Goal: Transaction & Acquisition: Subscribe to service/newsletter

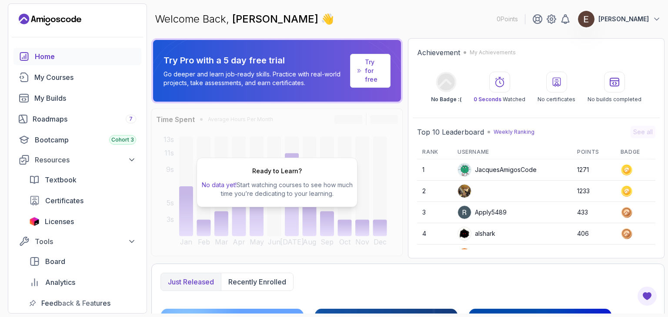
click at [591, 16] on div "[PERSON_NAME]" at bounding box center [596, 18] width 129 height 17
click at [595, 18] on img at bounding box center [586, 18] width 17 height 17
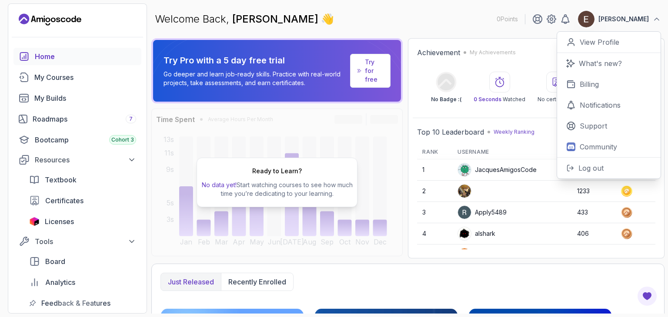
click at [184, 67] on icon at bounding box center [176, 64] width 46 height 49
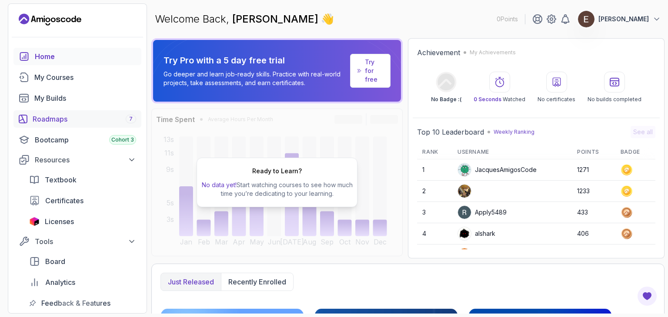
click at [96, 117] on div "Roadmaps 7" at bounding box center [85, 119] width 104 height 10
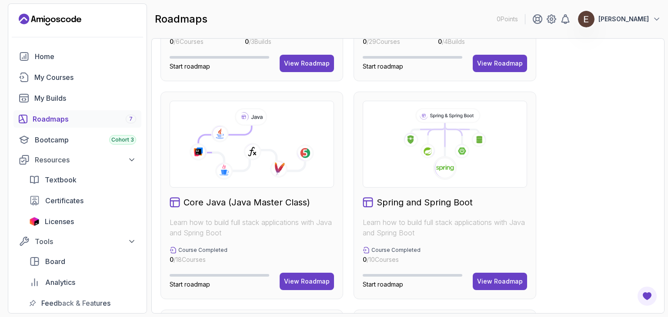
scroll to position [217, 0]
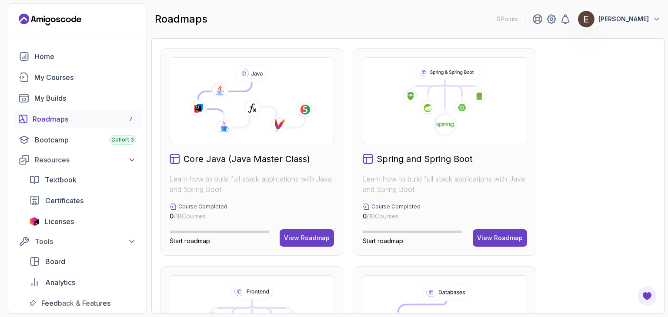
drag, startPoint x: 391, startPoint y: 108, endPoint x: 384, endPoint y: 108, distance: 7.4
click at [391, 108] on icon at bounding box center [445, 101] width 150 height 72
click at [282, 111] on icon at bounding box center [251, 104] width 107 height 45
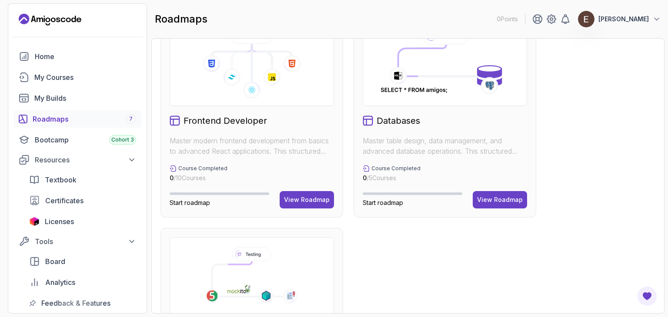
scroll to position [478, 0]
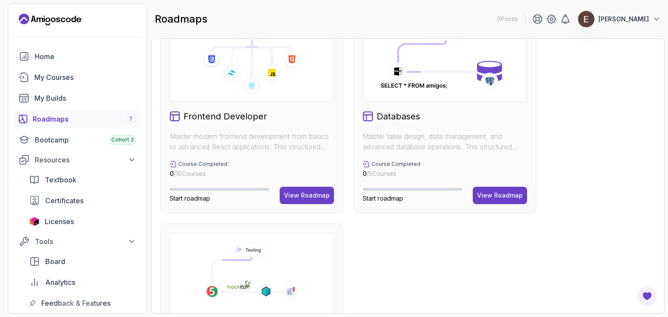
click at [267, 108] on div "Frontend Developer Master modern frontend development from basics to advanced R…" at bounding box center [251, 110] width 183 height 208
click at [415, 84] on icon at bounding box center [445, 58] width 134 height 72
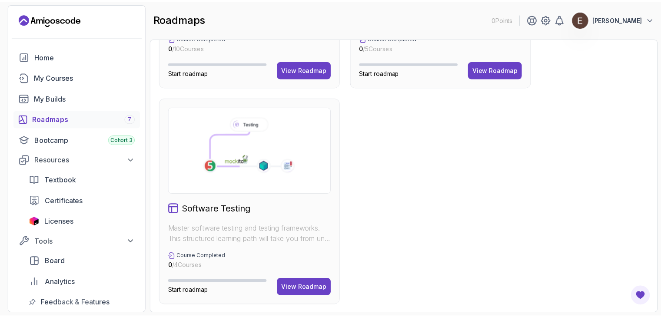
scroll to position [474, 0]
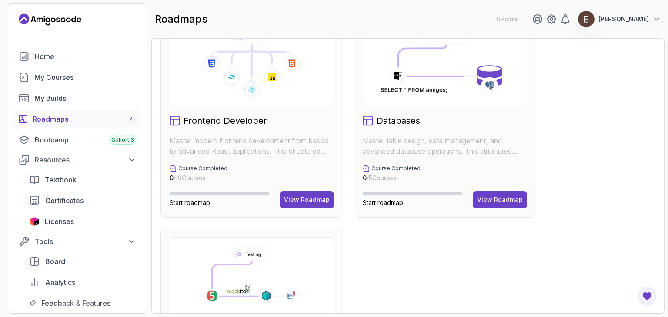
click at [621, 16] on p "[PERSON_NAME]" at bounding box center [623, 19] width 50 height 9
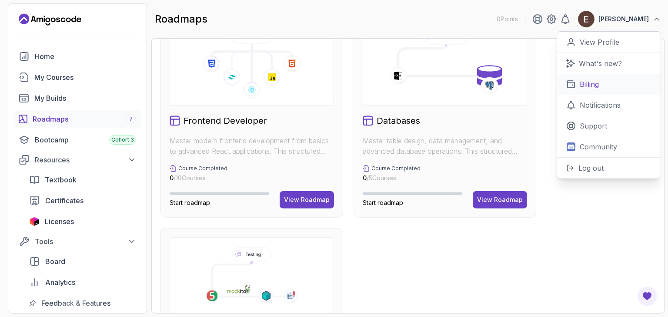
click at [601, 83] on link "Billing" at bounding box center [609, 84] width 104 height 21
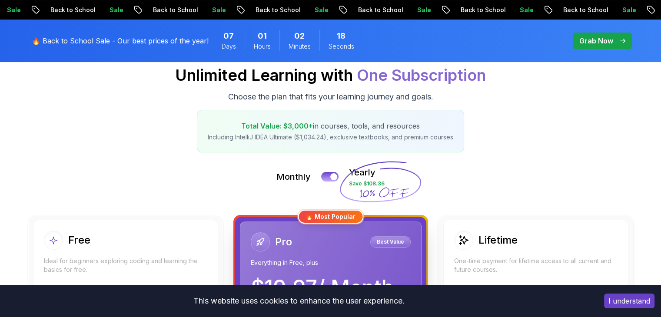
scroll to position [174, 0]
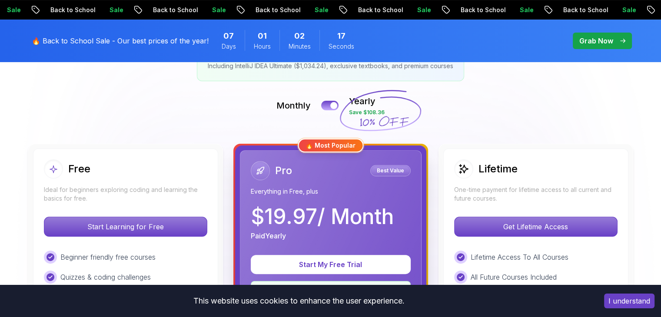
click at [334, 110] on div "Monthly Yearly Save $108.36" at bounding box center [331, 105] width 609 height 21
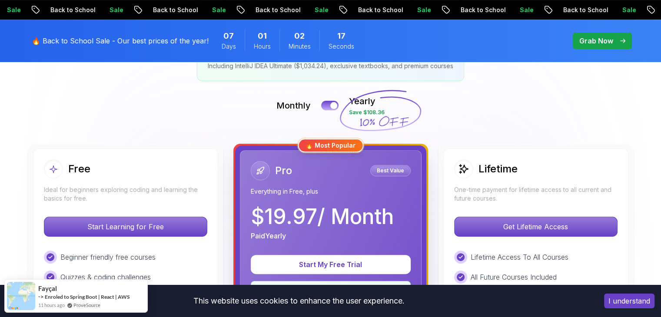
click at [335, 110] on button at bounding box center [329, 106] width 17 height 10
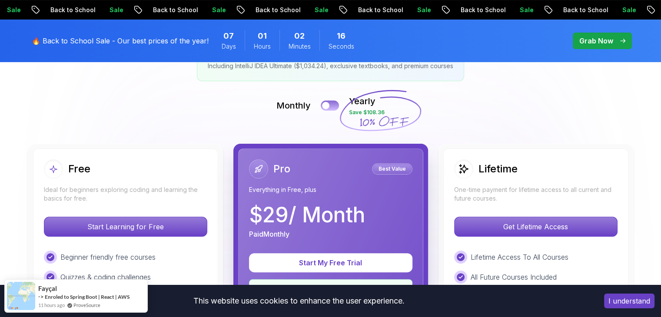
click at [334, 109] on button at bounding box center [330, 105] width 18 height 10
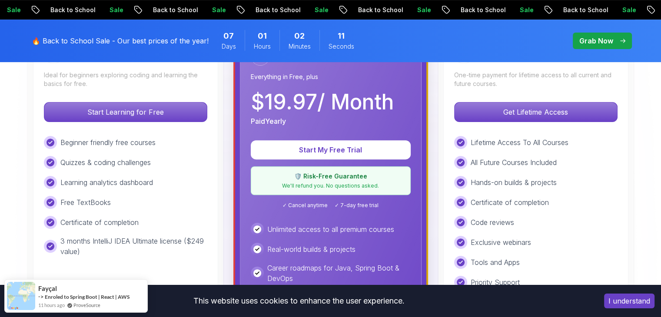
scroll to position [304, 0]
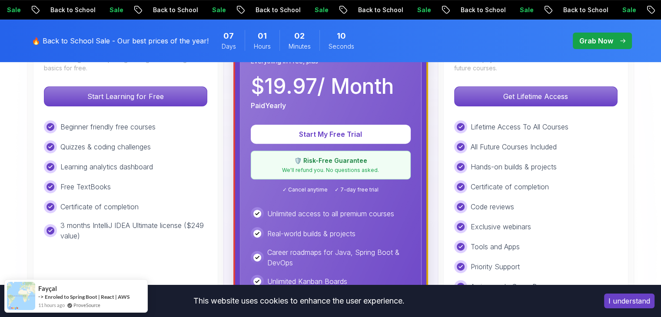
click at [308, 162] on p "🛡️ Risk-Free Guarantee" at bounding box center [331, 161] width 149 height 9
click at [308, 160] on p "🛡️ Risk-Free Guarantee" at bounding box center [331, 161] width 149 height 9
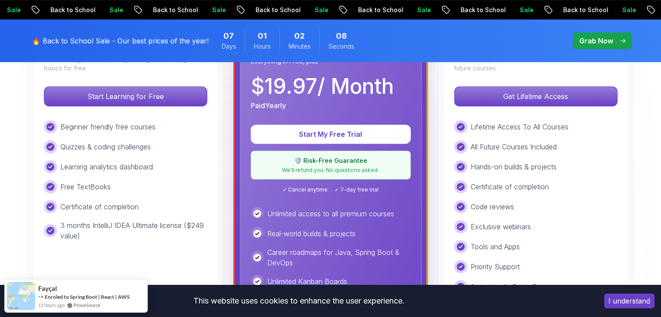
click at [302, 170] on p "We'll refund you. No questions asked." at bounding box center [331, 170] width 149 height 7
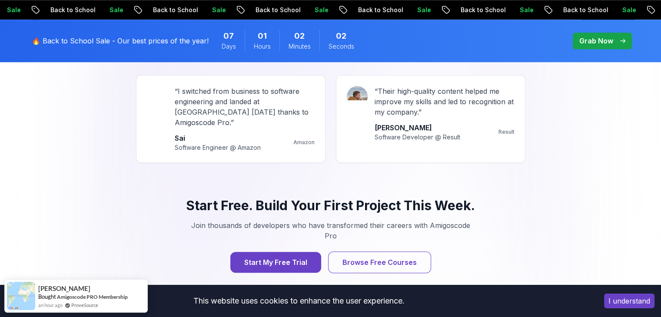
scroll to position [783, 0]
